Goal: Task Accomplishment & Management: Manage account settings

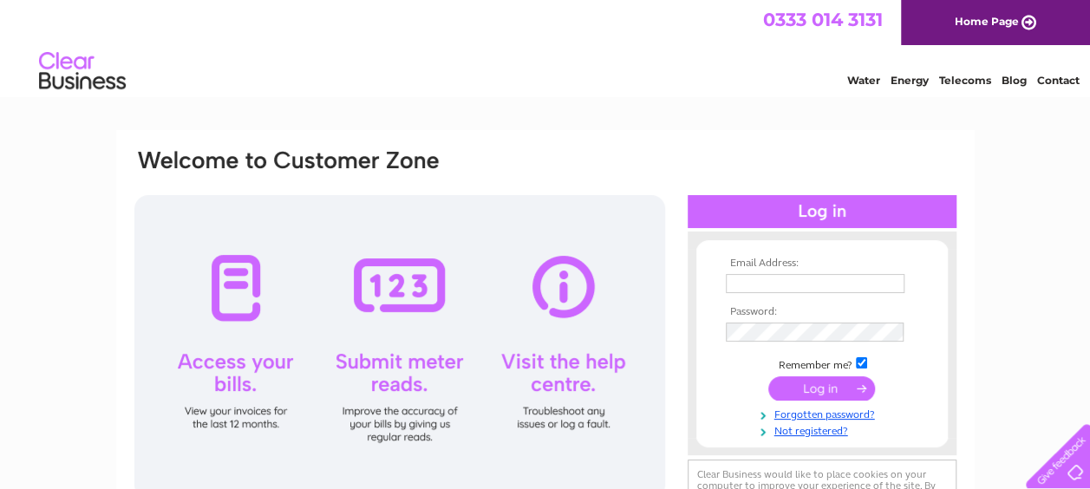
type input "inschabc@live.co.uk"
click at [806, 386] on input "submit" at bounding box center [821, 388] width 107 height 24
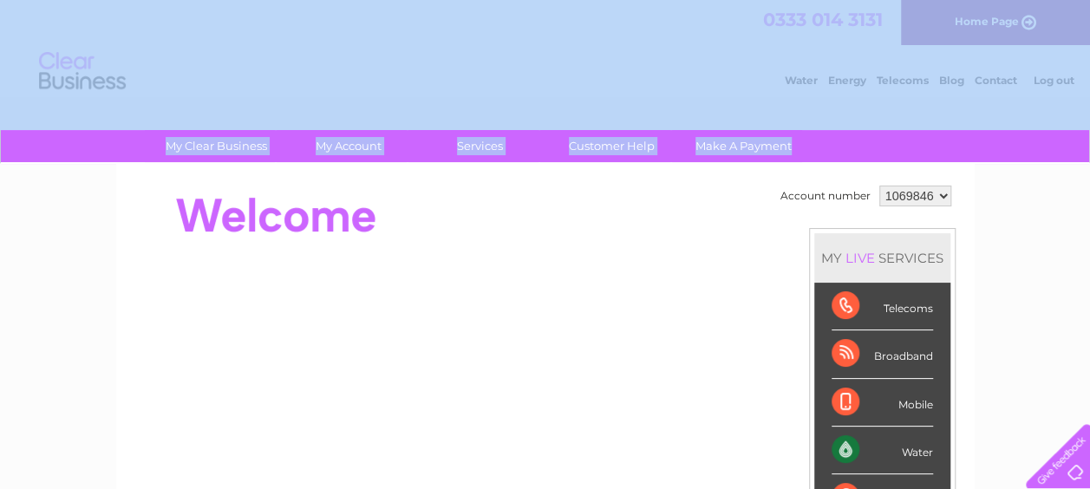
drag, startPoint x: 1077, startPoint y: 159, endPoint x: 1056, endPoint y: 87, distance: 74.9
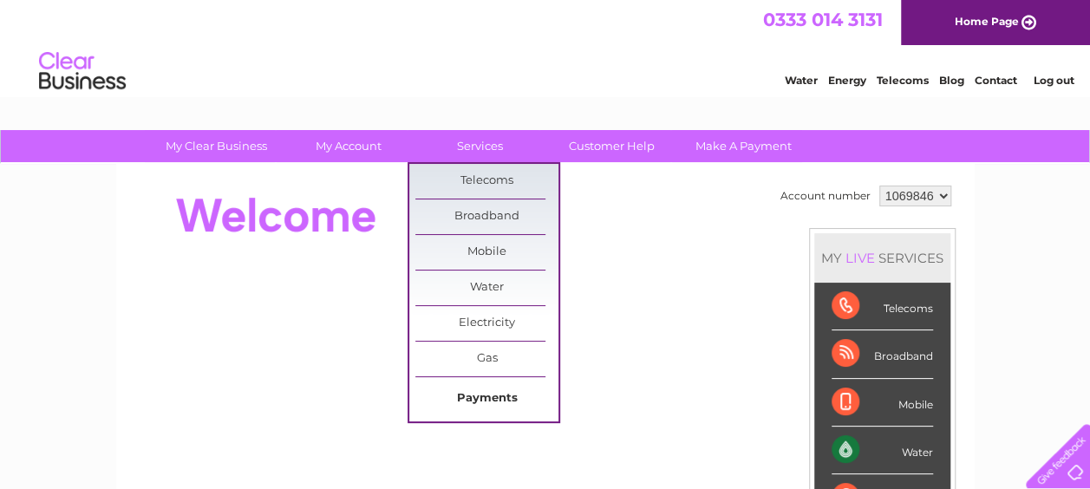
click at [475, 397] on link "Payments" at bounding box center [486, 398] width 143 height 35
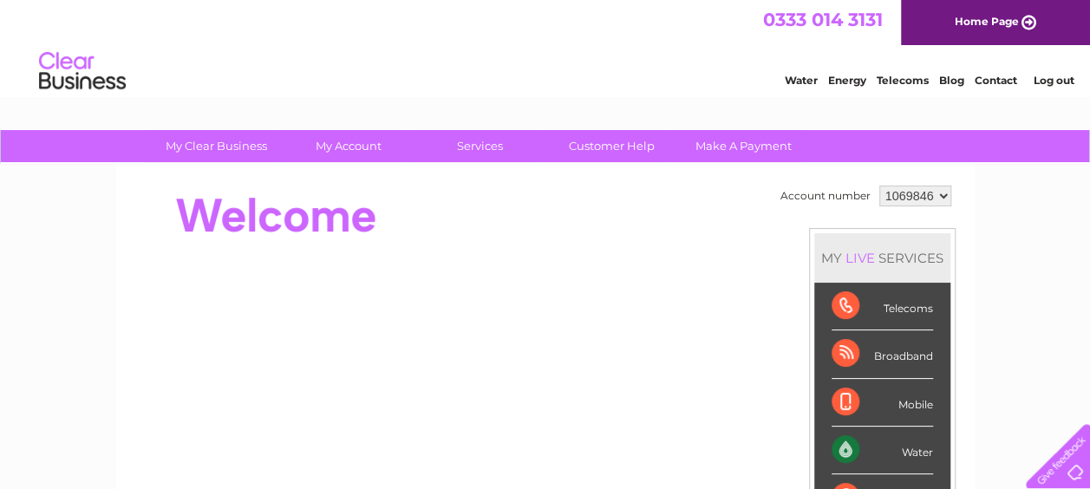
click at [973, 23] on link "Home Page" at bounding box center [995, 22] width 189 height 45
